Goal: Task Accomplishment & Management: Use online tool/utility

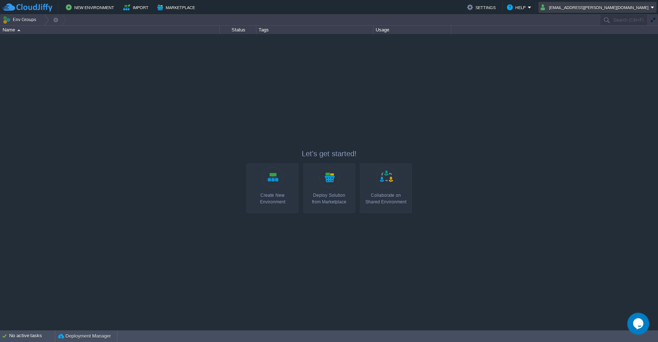
click at [653, 8] on em "[EMAIL_ADDRESS][PERSON_NAME][DOMAIN_NAME]" at bounding box center [598, 7] width 114 height 9
click at [484, 122] on div at bounding box center [329, 182] width 658 height 296
click at [87, 8] on button "New Environment" at bounding box center [91, 7] width 51 height 9
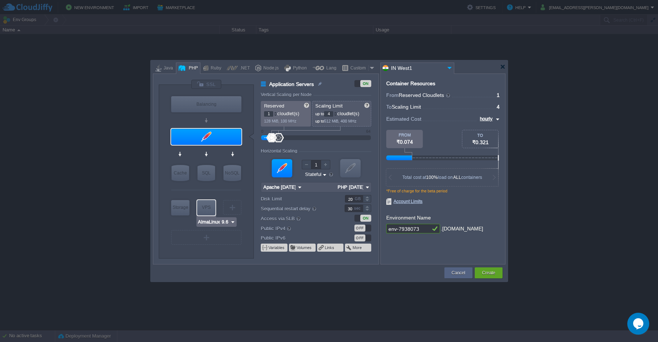
type input "MariaDB 12.0.2"
click at [207, 178] on div "SQL" at bounding box center [207, 173] width 18 height 16
type input "SQL Databases"
type input "4"
type input "6"
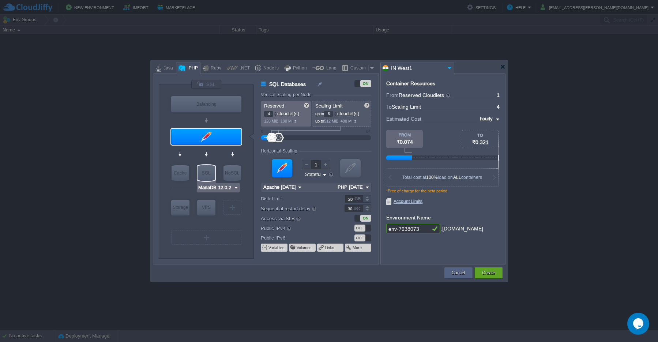
type input "MariaDB 12.0.2"
type input "12.0.2-almalinux-9"
type input "Stateless"
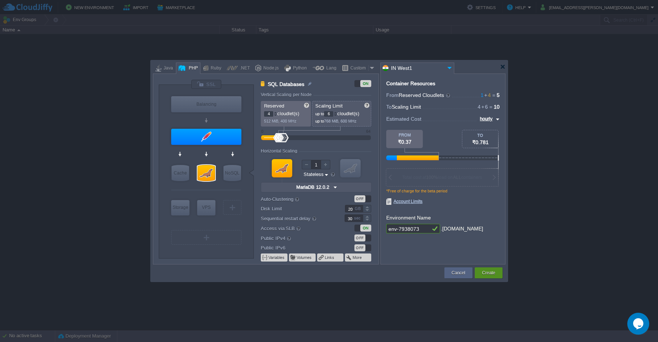
click at [485, 276] on button "Create" at bounding box center [488, 272] width 13 height 7
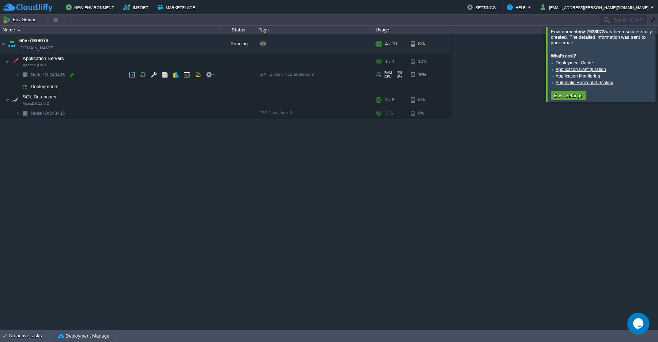
click at [71, 75] on div at bounding box center [71, 75] width 7 height 7
click at [59, 75] on input "243436" at bounding box center [125, 75] width 190 height 10
drag, startPoint x: 60, startPoint y: 75, endPoint x: 27, endPoint y: 75, distance: 32.9
click at [30, 75] on input "243436" at bounding box center [125, 75] width 190 height 10
